Goal: Information Seeking & Learning: Learn about a topic

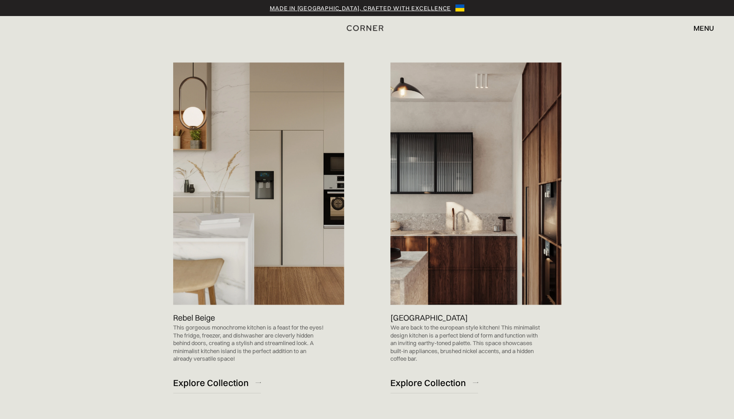
scroll to position [892, 0]
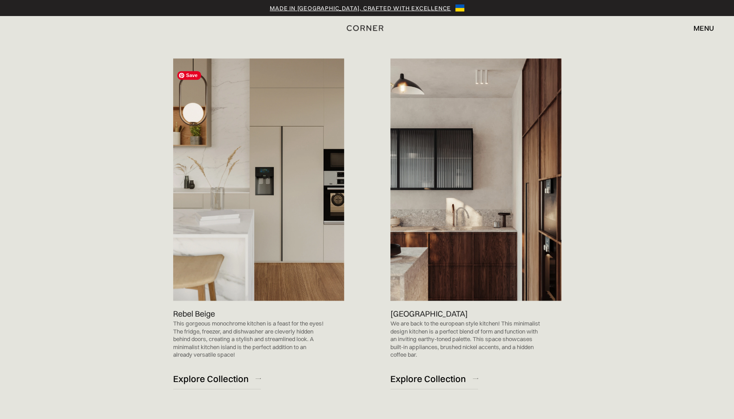
click at [243, 243] on img at bounding box center [258, 179] width 171 height 242
click at [233, 274] on img at bounding box center [258, 179] width 171 height 242
click at [255, 379] on img at bounding box center [257, 377] width 5 height 1
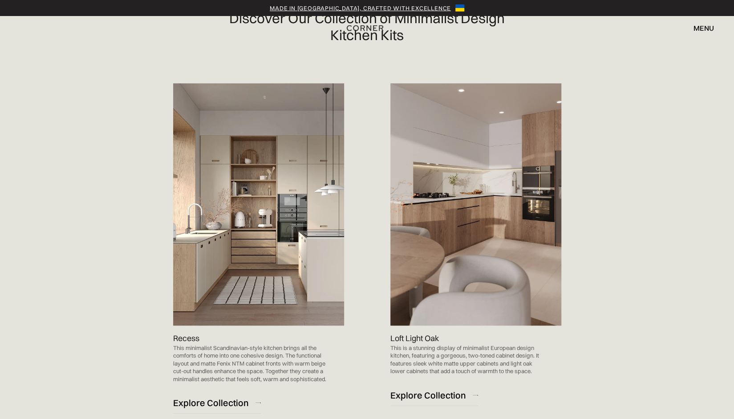
scroll to position [481, 0]
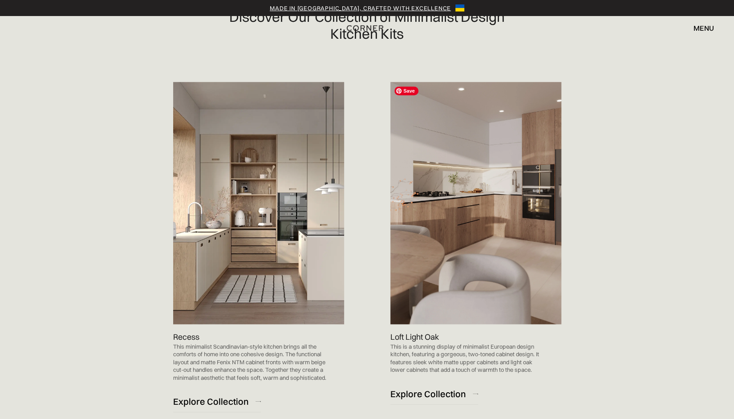
click at [487, 170] on img at bounding box center [475, 203] width 171 height 242
click at [461, 392] on div "Explore Collection" at bounding box center [428, 393] width 76 height 12
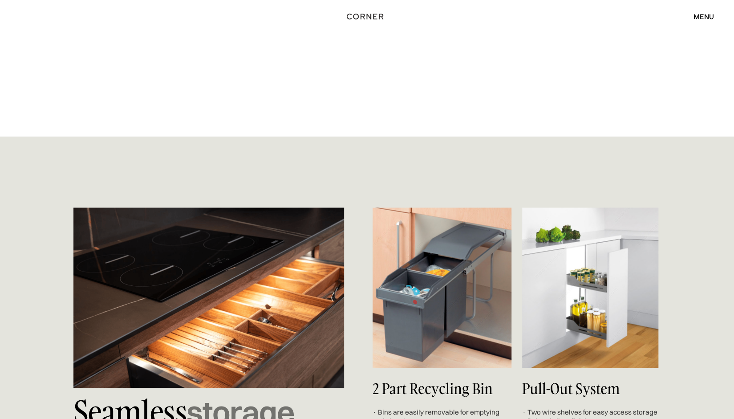
scroll to position [2999, 0]
